Goal: Information Seeking & Learning: Learn about a topic

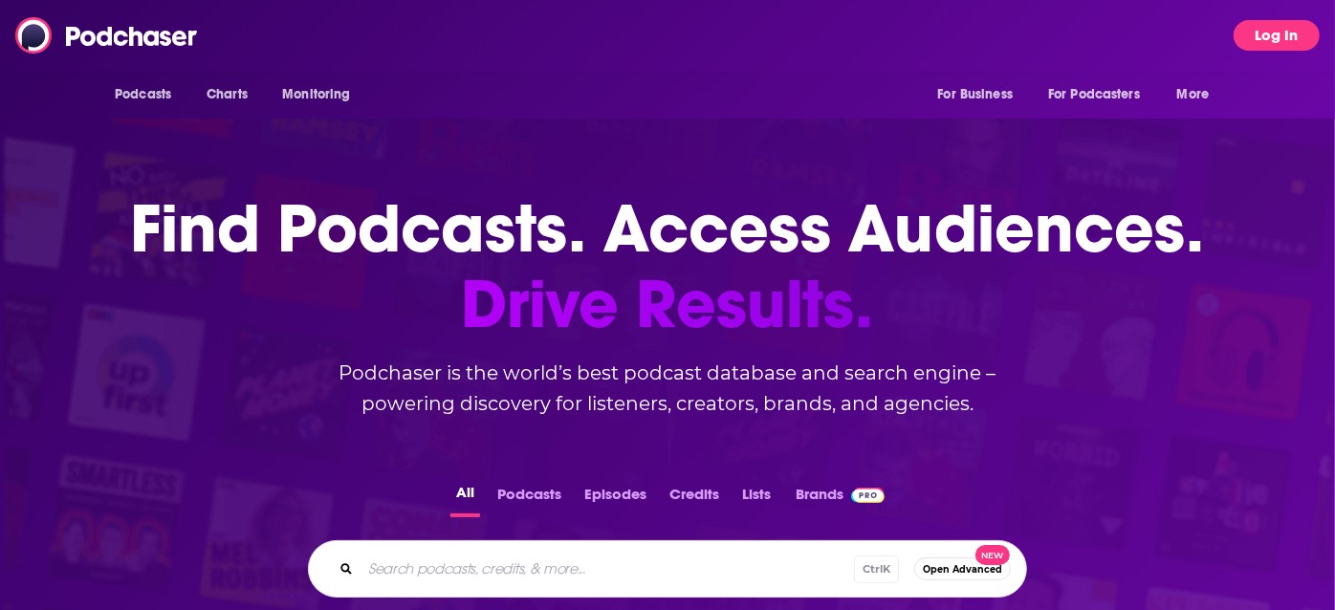
click at [1288, 50] on button "Log In" at bounding box center [1277, 35] width 86 height 31
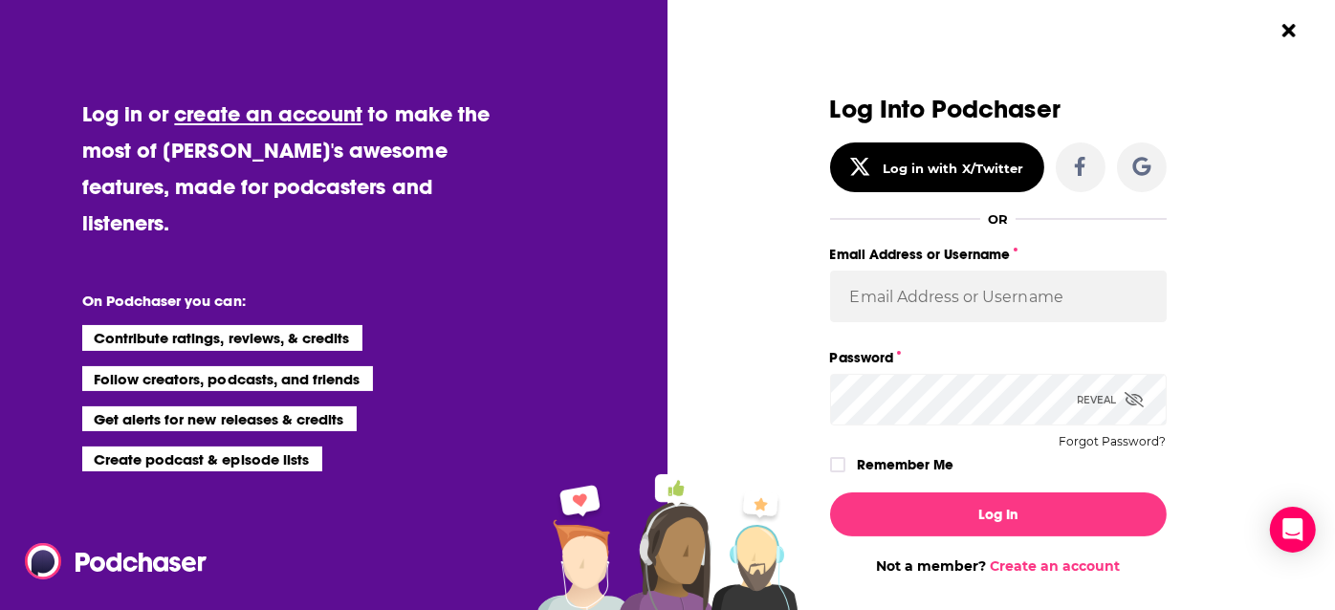
click at [1121, 325] on div "Email Address or Username" at bounding box center [998, 293] width 337 height 103
type input "n"
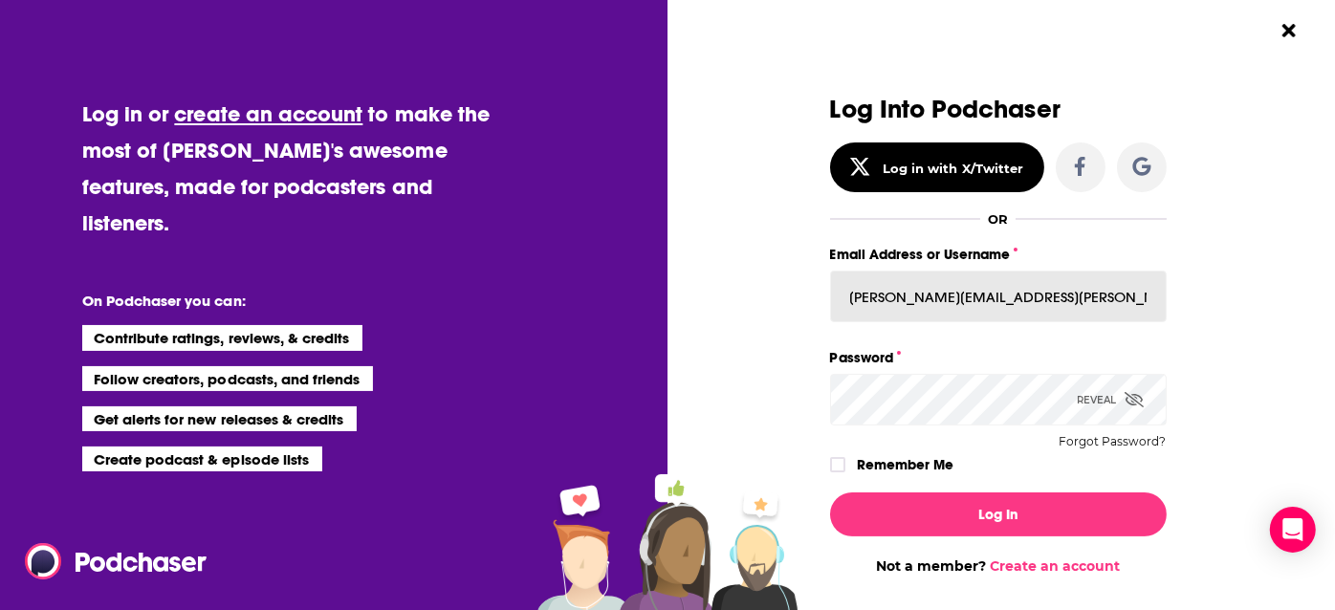
type input "[PERSON_NAME][EMAIL_ADDRESS][PERSON_NAME][DOMAIN_NAME]"
click at [830, 493] on button "Log In" at bounding box center [998, 515] width 337 height 44
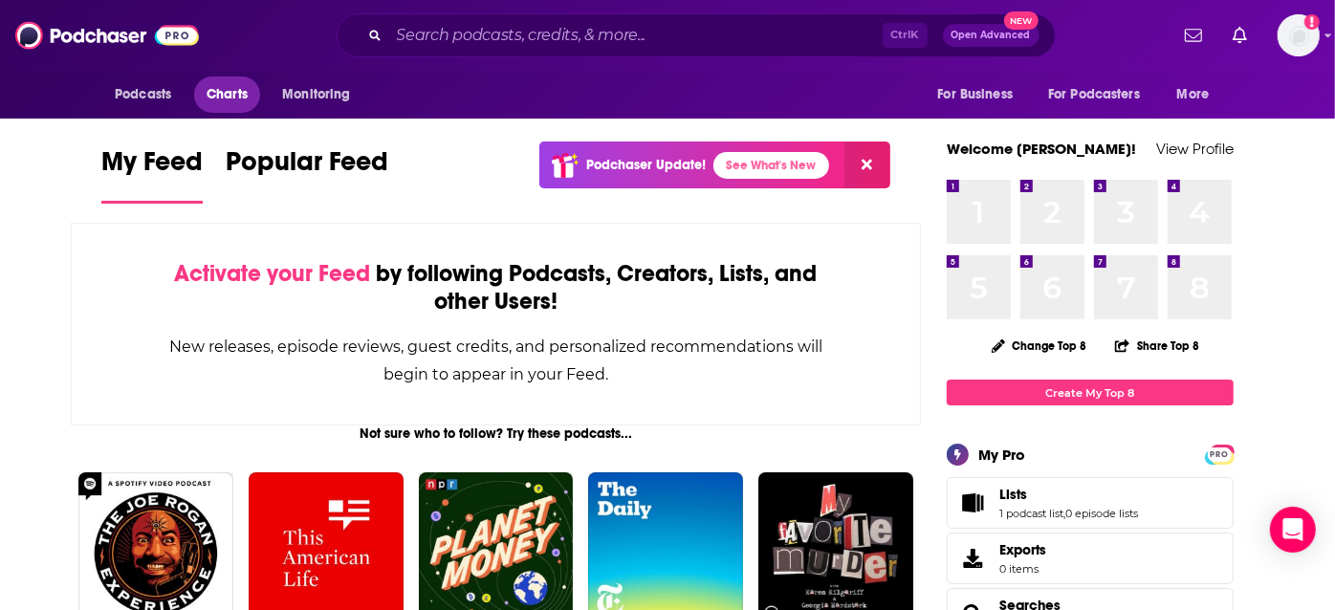
click at [211, 88] on span "Charts" at bounding box center [227, 94] width 41 height 27
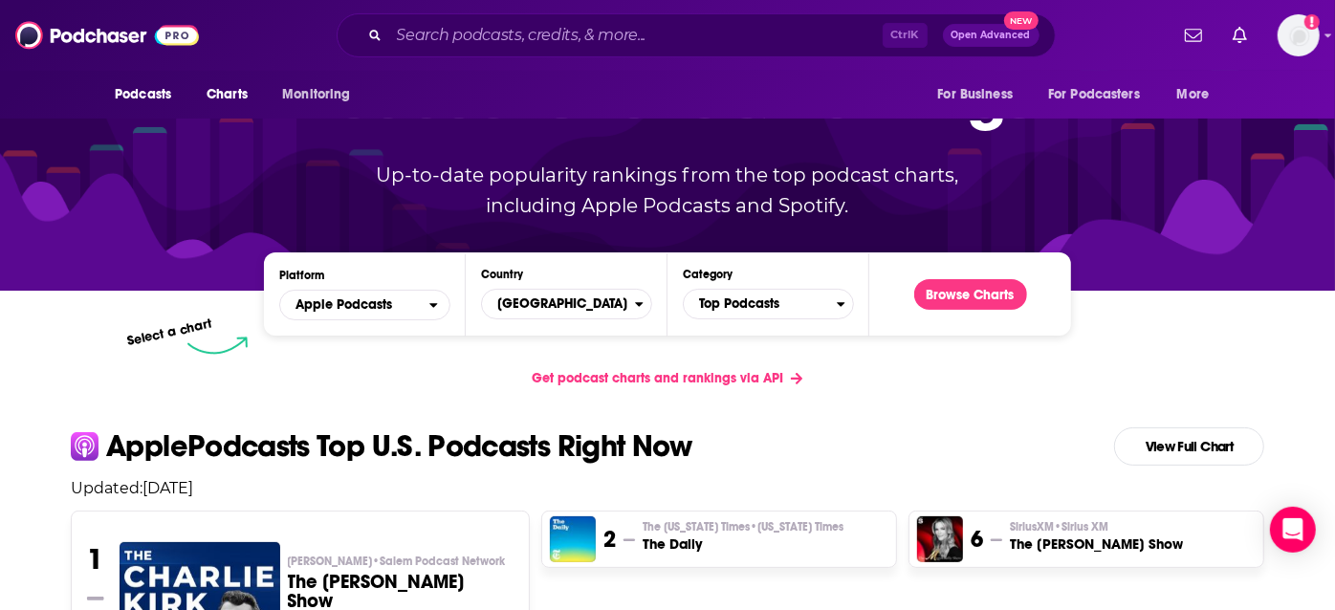
scroll to position [152, 0]
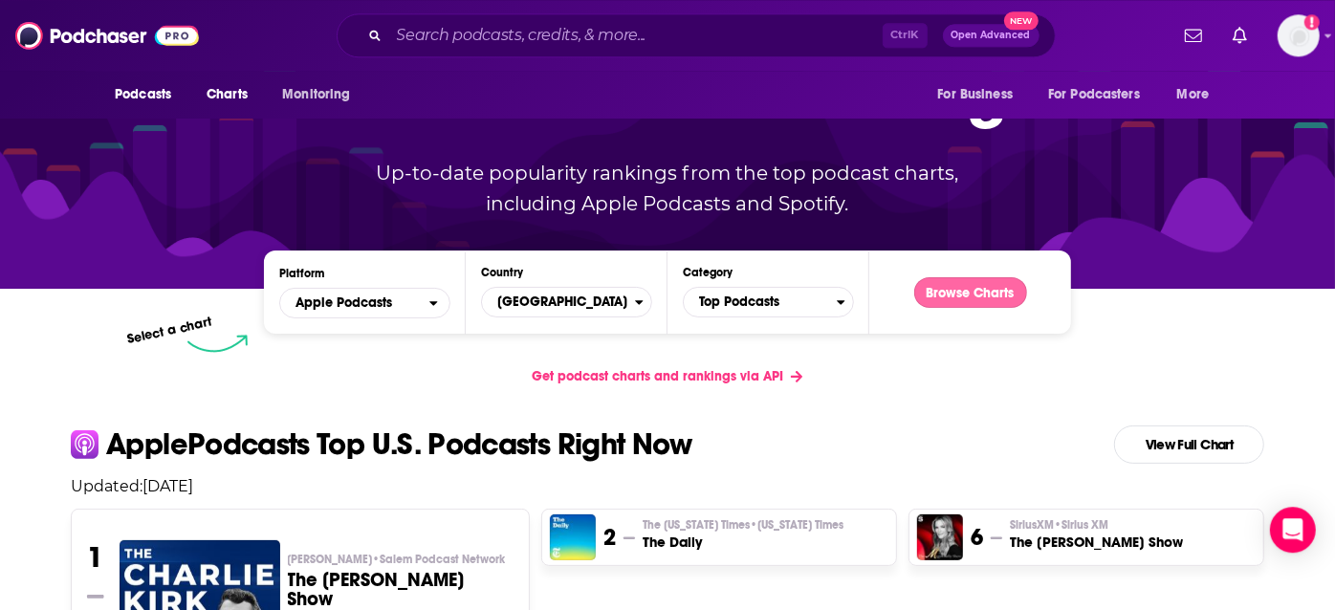
click at [956, 287] on button "Browse Charts" at bounding box center [970, 292] width 113 height 31
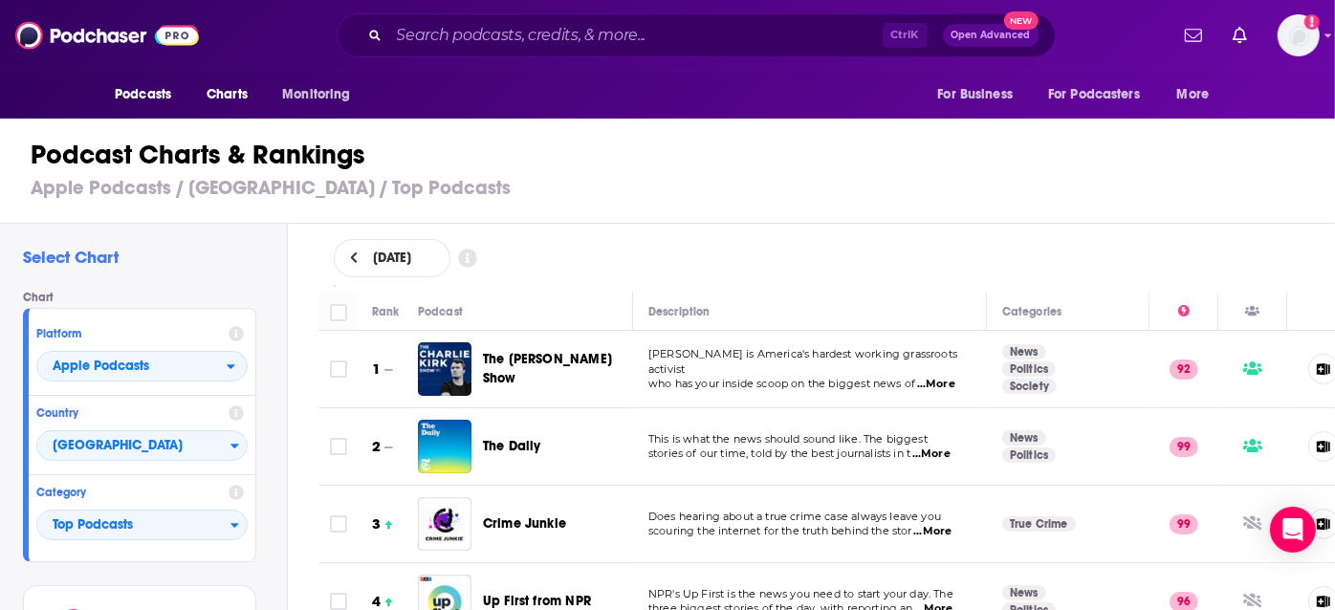
click at [933, 380] on span "...More" at bounding box center [936, 384] width 38 height 15
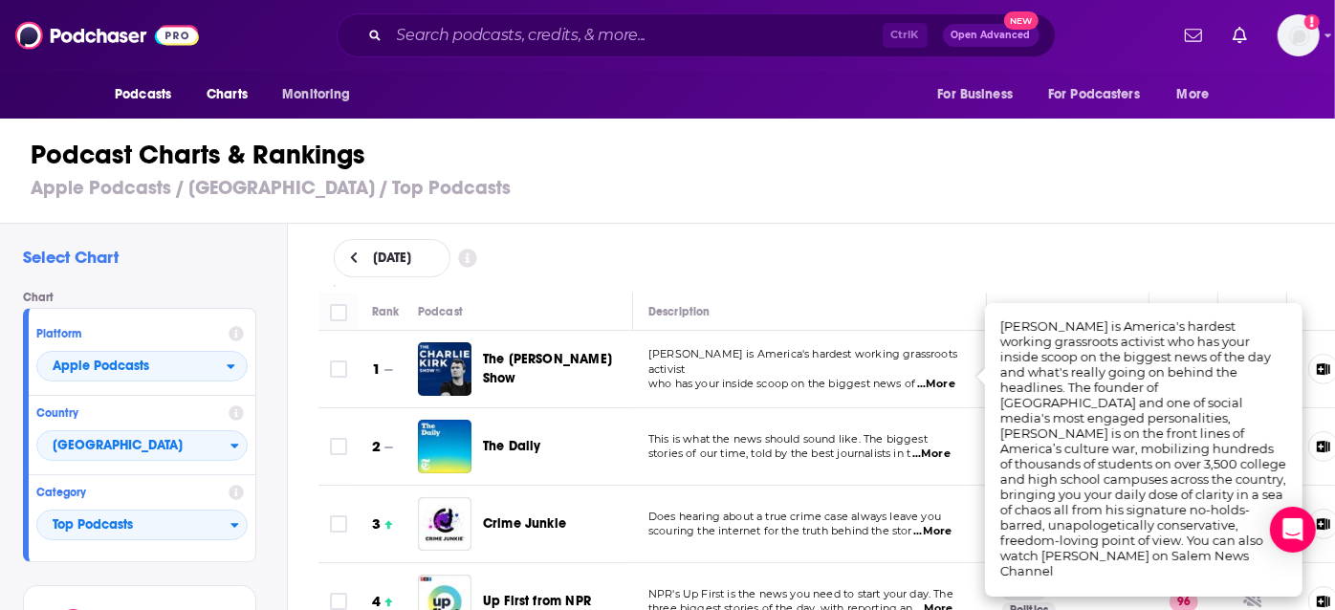
click at [911, 264] on div "[DATE]" at bounding box center [827, 258] width 987 height 38
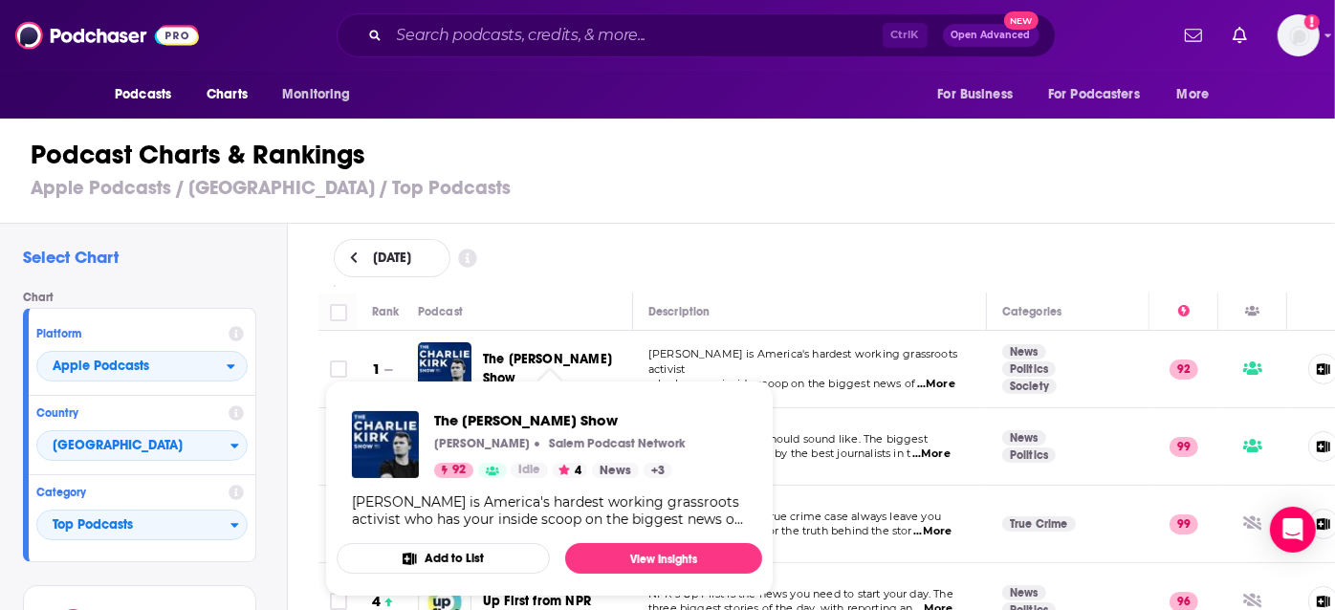
click at [533, 374] on span "The [PERSON_NAME] Show [PERSON_NAME] Podcast Network 92 Idle 4 News + 3 [PERSON…" at bounding box center [549, 488] width 449 height 239
click at [544, 368] on span "The [PERSON_NAME] Show" at bounding box center [547, 368] width 129 height 35
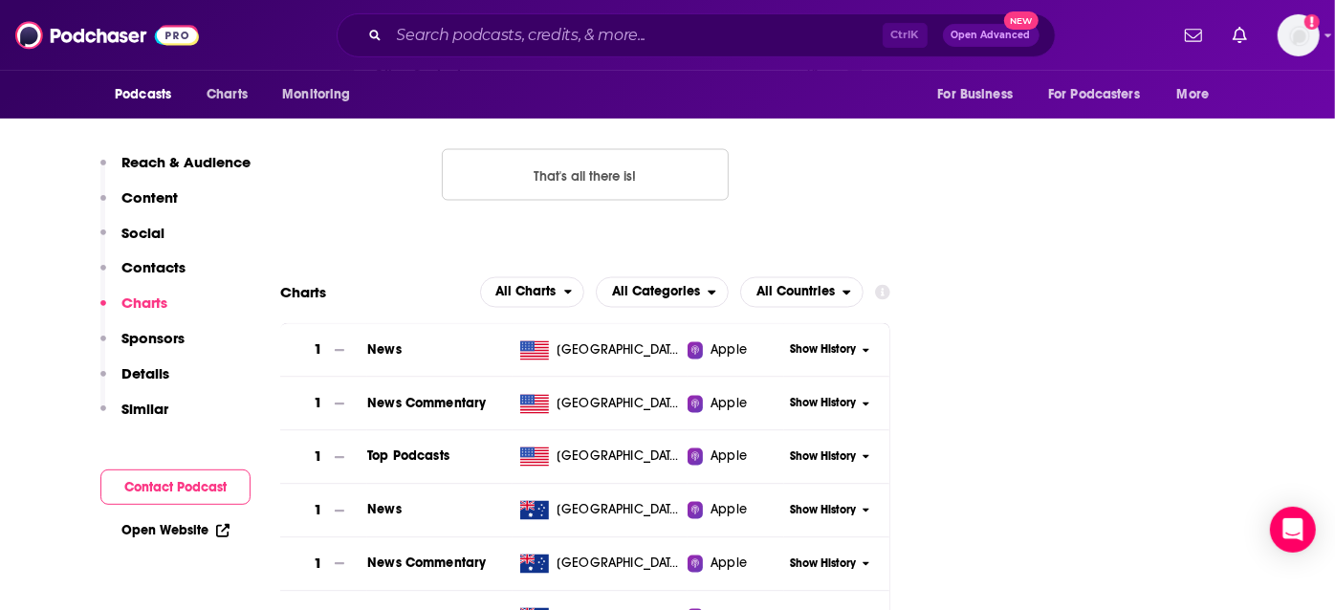
scroll to position [2288, 0]
click at [852, 450] on span "Show History" at bounding box center [824, 458] width 66 height 16
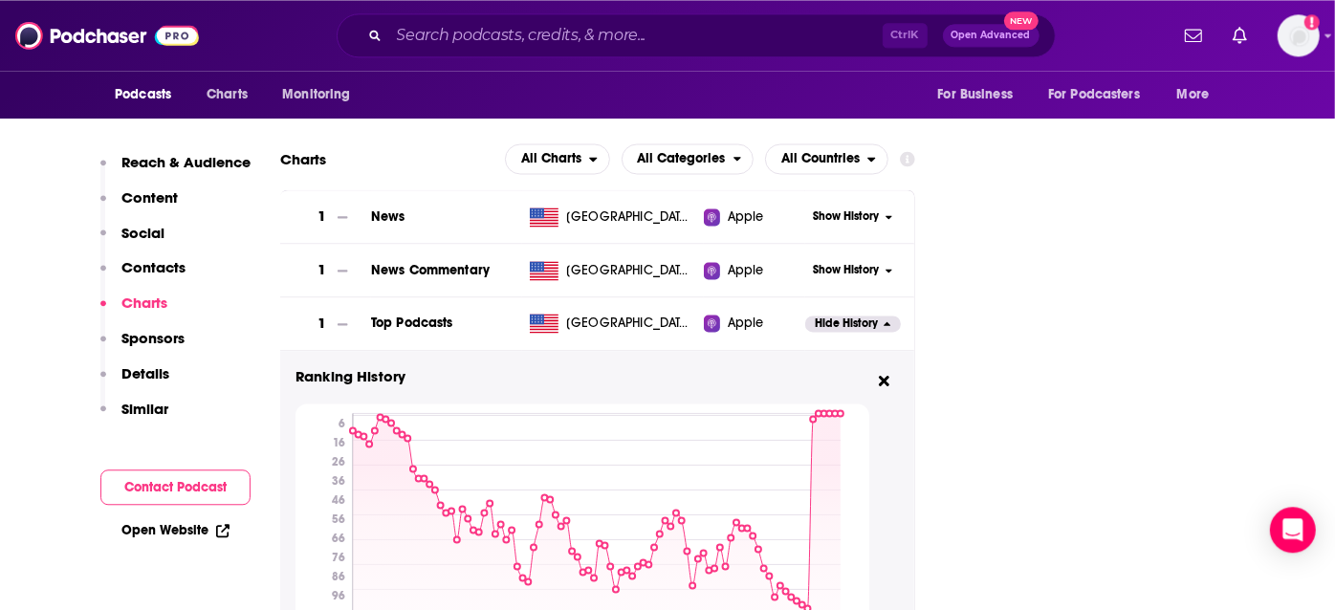
scroll to position [2422, 0]
click at [892, 366] on button at bounding box center [884, 382] width 30 height 32
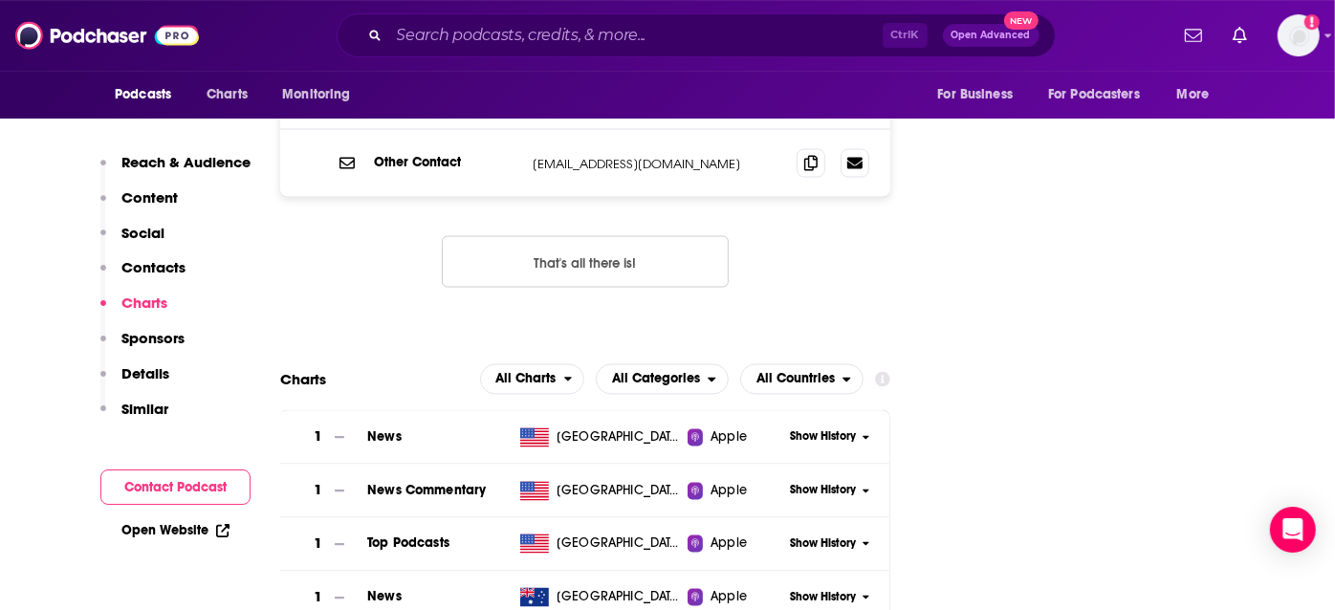
scroll to position [2201, 0]
click at [819, 429] on span "Show History" at bounding box center [824, 437] width 66 height 16
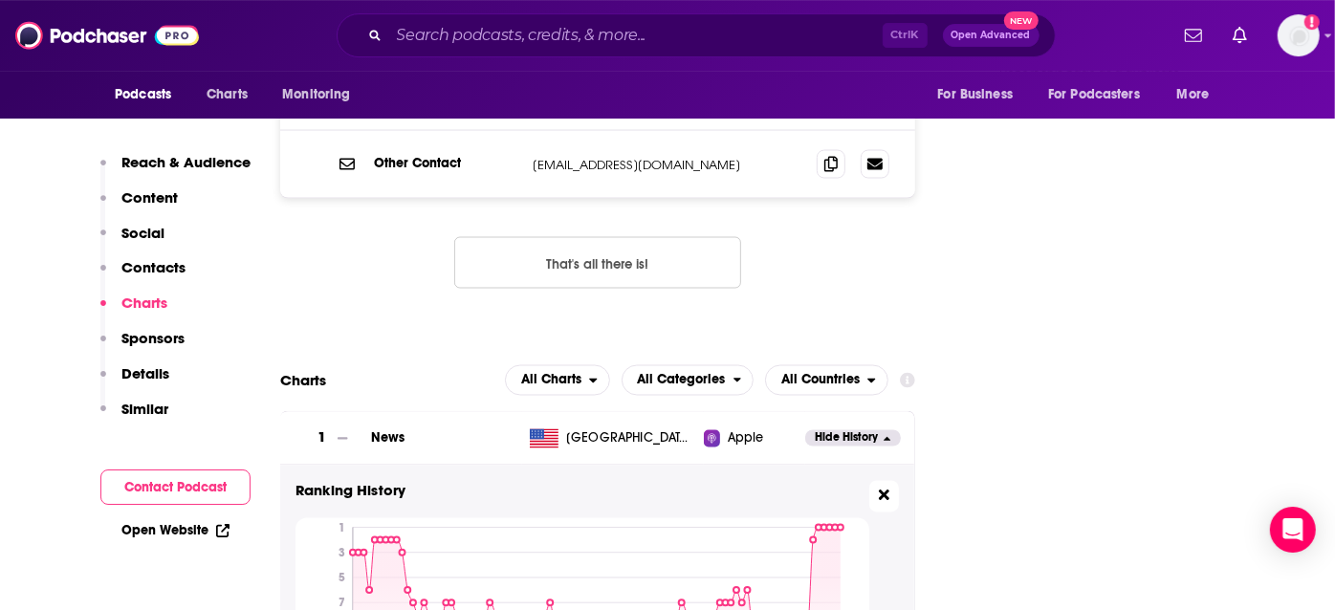
click at [885, 490] on icon at bounding box center [884, 495] width 11 height 11
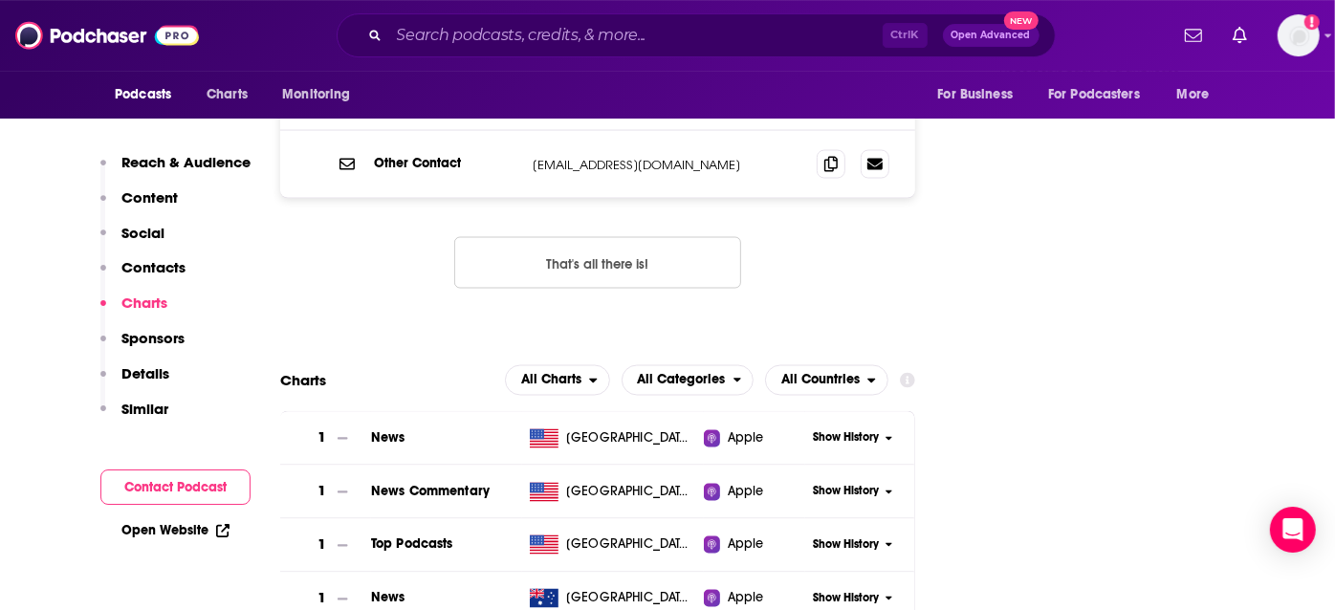
click at [885, 411] on tbody "1 News [GEOGRAPHIC_DATA] Apple Show History Ranking History [DATE] [DATE] [DATE…" at bounding box center [597, 570] width 634 height 319
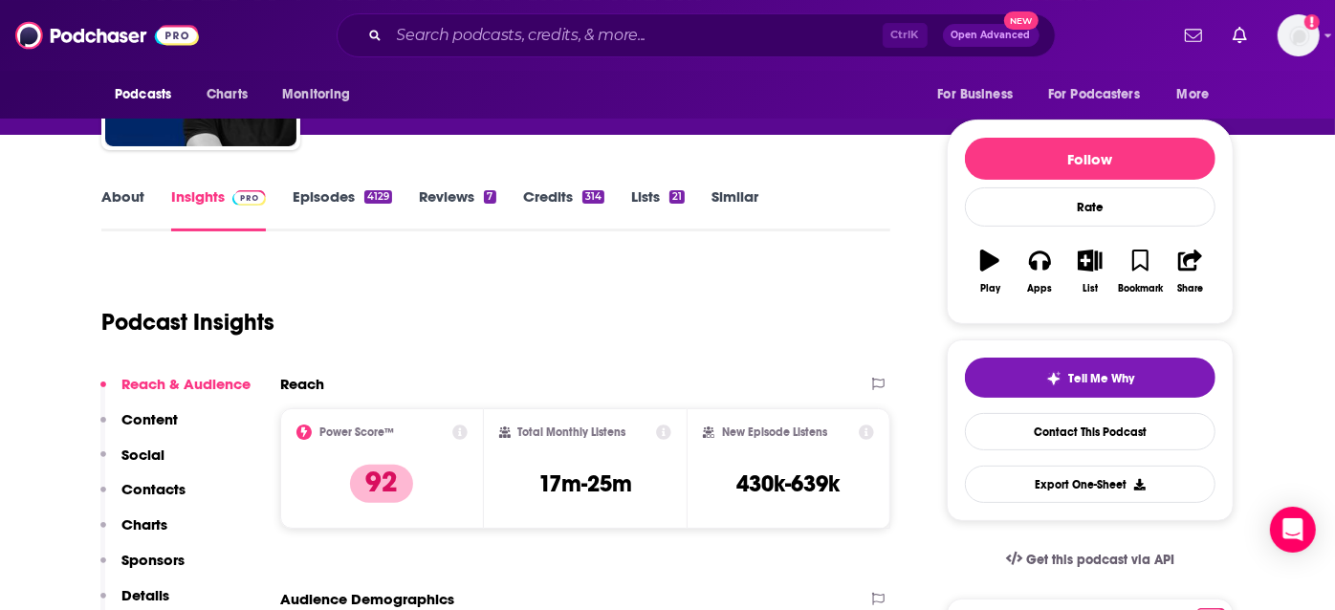
scroll to position [0, 0]
